Goal: Task Accomplishment & Management: Use online tool/utility

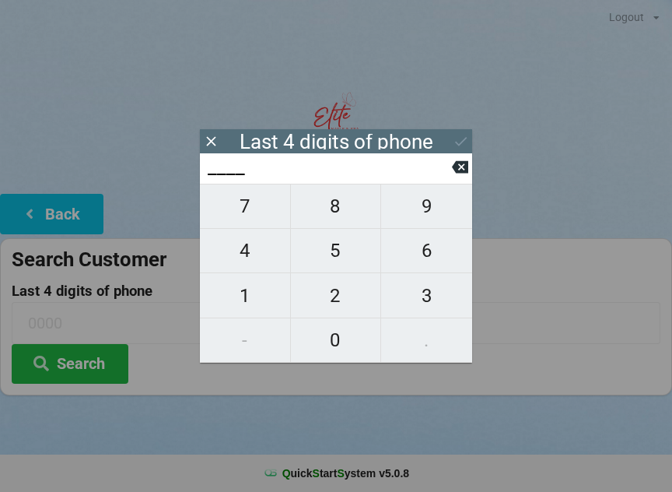
click at [337, 253] on span "5" at bounding box center [336, 250] width 90 height 33
type input "5___"
click at [420, 257] on span "6" at bounding box center [426, 250] width 91 height 33
type input "56__"
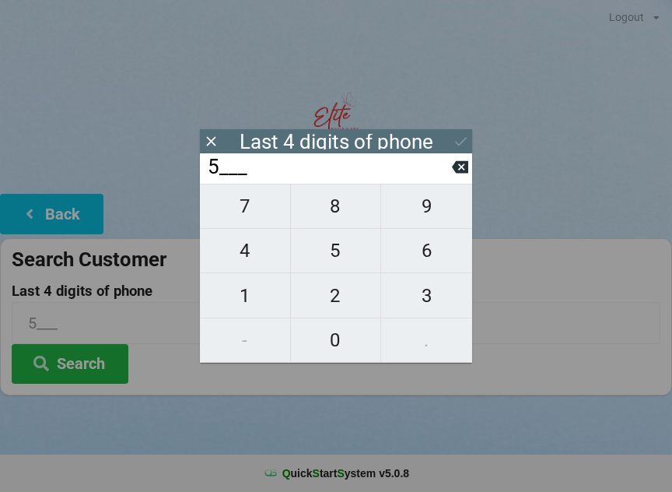
type input "56__"
click at [254, 220] on span "7" at bounding box center [245, 206] width 90 height 33
type input "567_"
click at [347, 251] on span "5" at bounding box center [336, 250] width 90 height 33
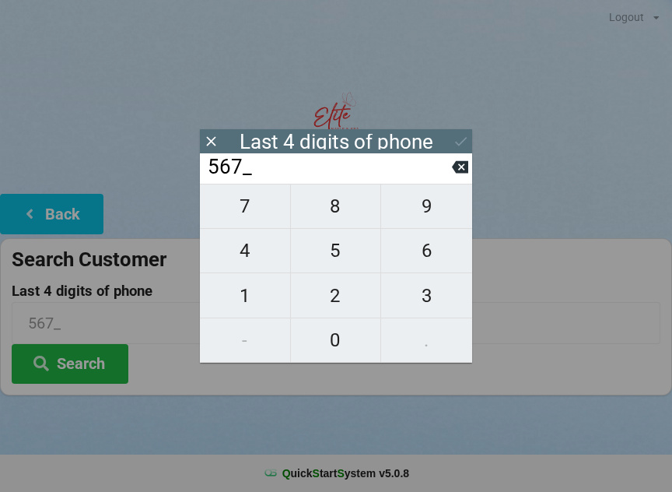
type input "5675"
click at [335, 335] on div "7 8 9 4 5 6 1 2 3 - 0 ." at bounding box center [336, 273] width 272 height 179
click at [435, 243] on div "7 8 9 4 5 6 1 2 3 - 0 ." at bounding box center [336, 273] width 272 height 179
click at [463, 162] on button at bounding box center [460, 166] width 16 height 21
click at [458, 159] on div "567_" at bounding box center [336, 168] width 272 height 30
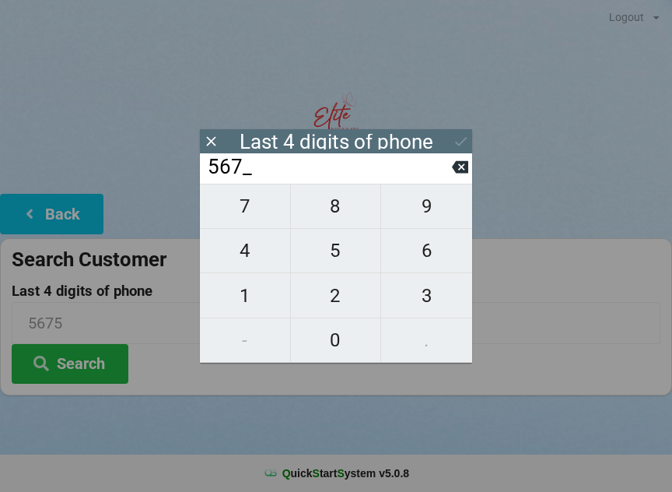
click at [462, 167] on icon at bounding box center [460, 167] width 16 height 12
type input "56__"
click at [243, 310] on span "1" at bounding box center [245, 295] width 90 height 33
type input "561_"
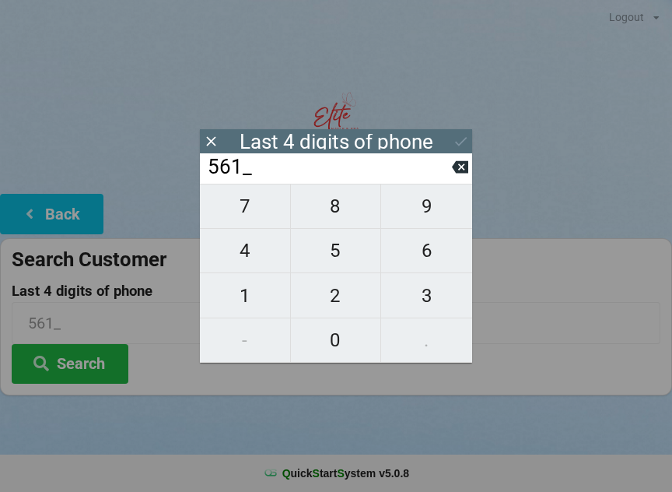
click at [343, 250] on span "5" at bounding box center [336, 250] width 90 height 33
type input "5615"
click at [340, 346] on div "7 8 9 4 5 6 1 2 3 - 0 ." at bounding box center [336, 273] width 272 height 179
click at [460, 171] on icon at bounding box center [460, 167] width 16 height 16
click at [451, 180] on input "561_" at bounding box center [329, 167] width 246 height 25
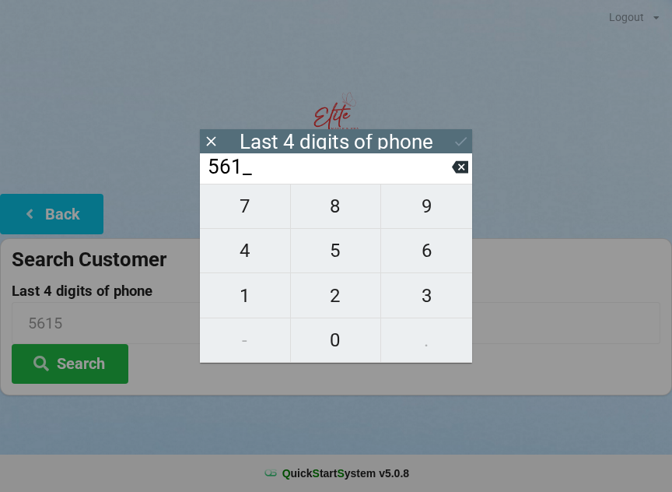
click at [458, 174] on icon at bounding box center [460, 167] width 16 height 12
click at [464, 170] on icon at bounding box center [460, 167] width 16 height 16
click at [458, 177] on button at bounding box center [460, 166] width 16 height 21
type input "____"
click at [441, 171] on input "____" at bounding box center [329, 167] width 246 height 25
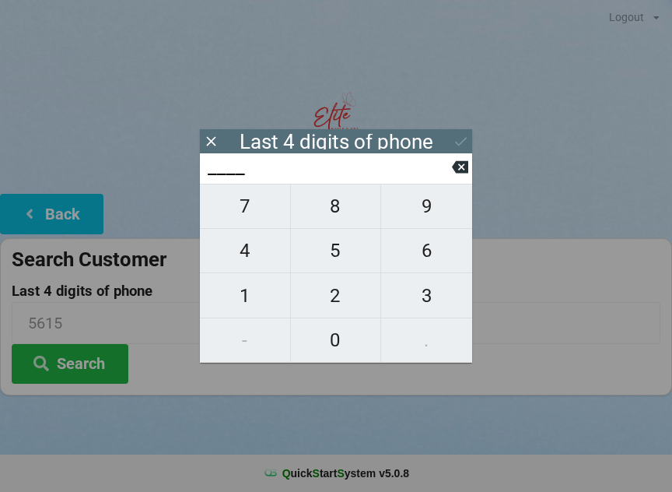
click at [349, 222] on span "8" at bounding box center [336, 206] width 90 height 33
type input "8___"
click at [350, 204] on span "8" at bounding box center [336, 206] width 90 height 33
type input "88__"
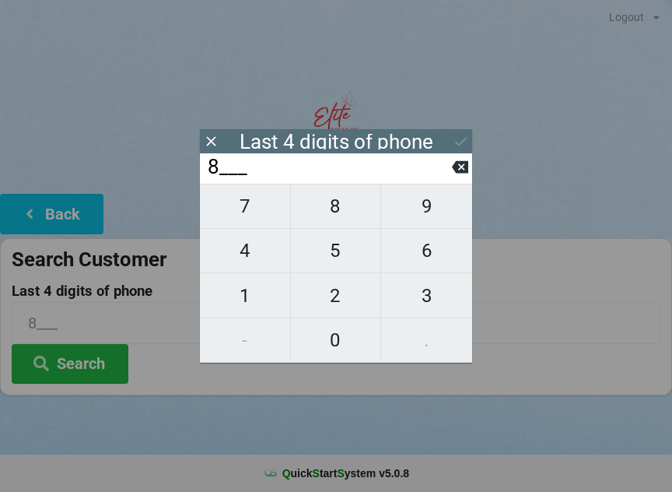
type input "88__"
click at [413, 203] on span "9" at bounding box center [426, 206] width 91 height 33
type input "889_"
click at [251, 297] on span "1" at bounding box center [245, 295] width 90 height 33
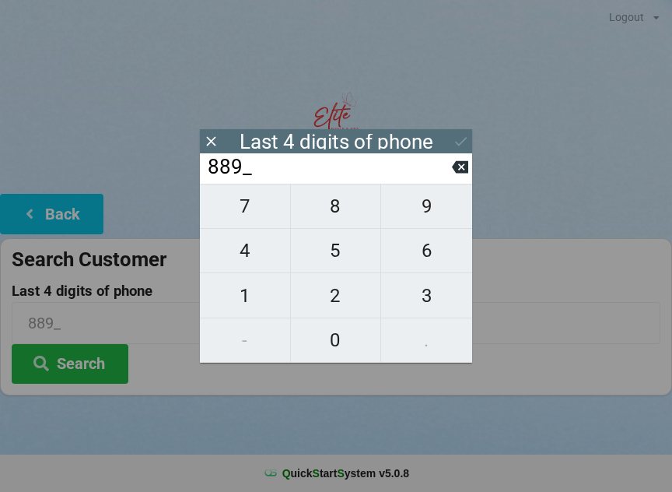
type input "8891"
click at [458, 139] on icon at bounding box center [461, 141] width 16 height 16
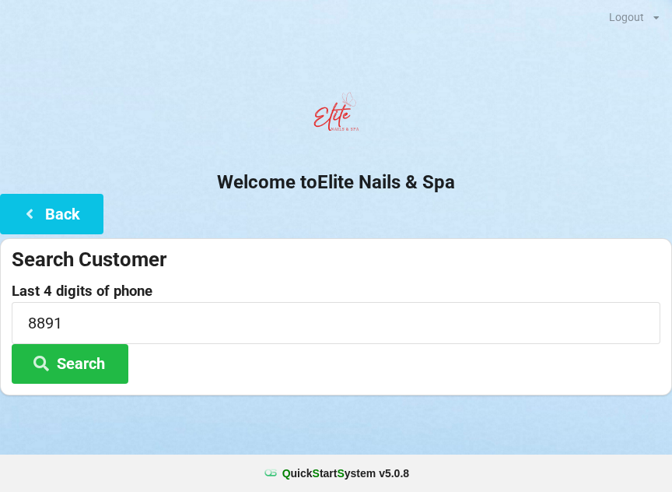
click at [77, 371] on button "Search" at bounding box center [70, 364] width 117 height 40
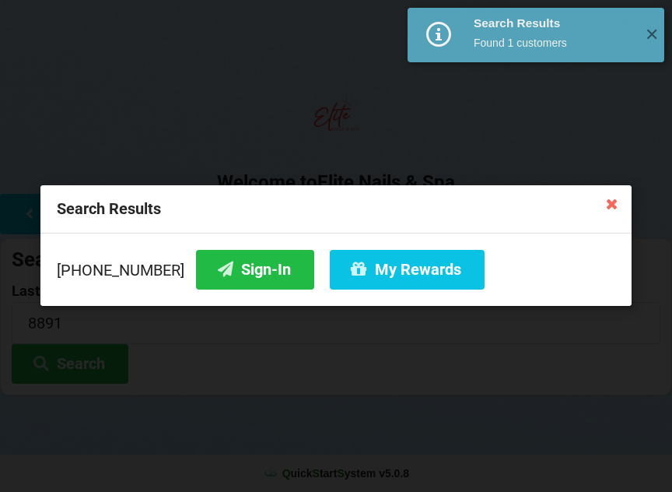
click at [389, 274] on button "My Rewards" at bounding box center [407, 270] width 155 height 40
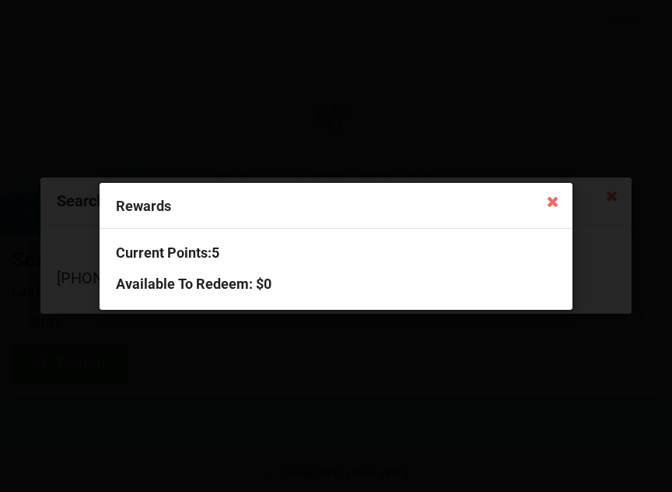
click at [559, 204] on icon at bounding box center [552, 200] width 25 height 25
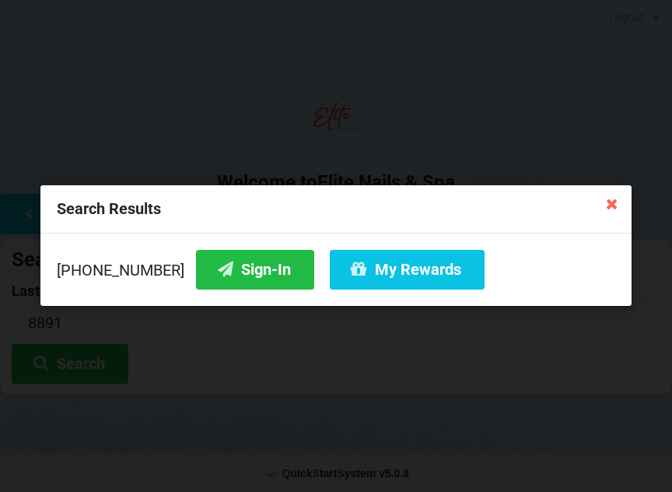
click at [230, 271] on button "Sign-In" at bounding box center [255, 270] width 118 height 40
